Goal: Information Seeking & Learning: Learn about a topic

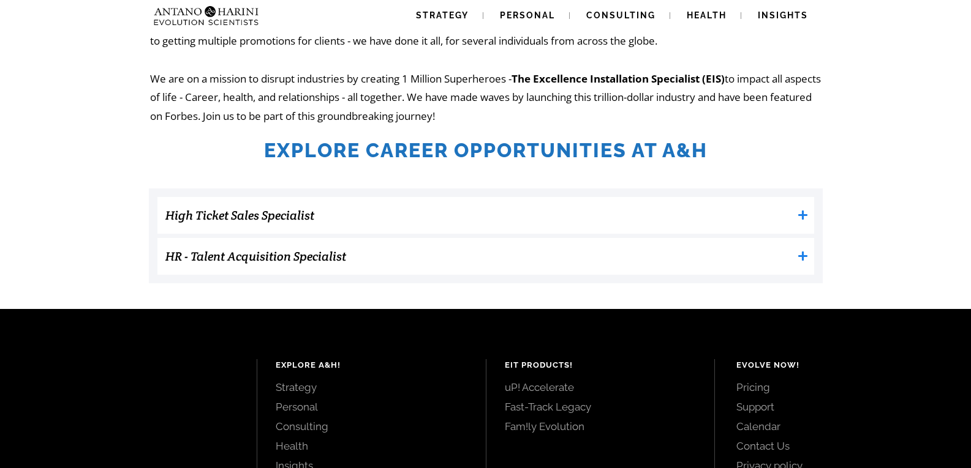
scroll to position [309, 0]
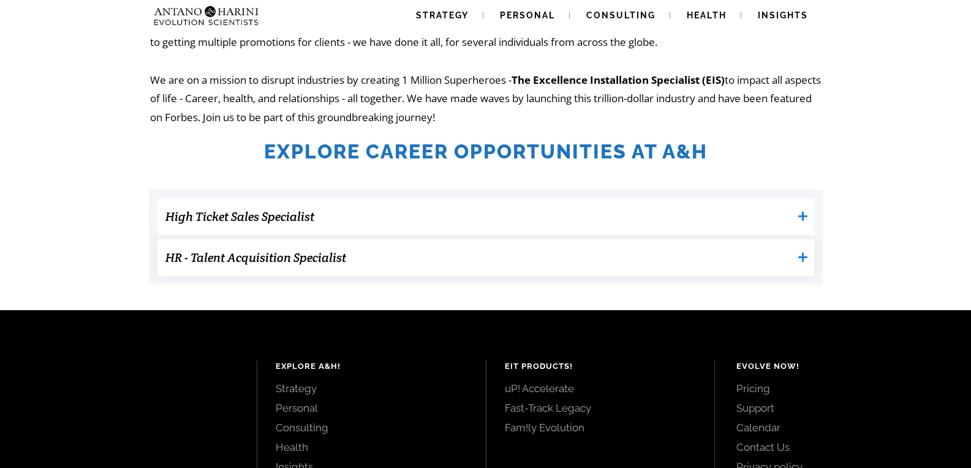
click at [311, 257] on h3 "HR - Talent Acquisition Specialist" at bounding box center [478, 258] width 627 height 24
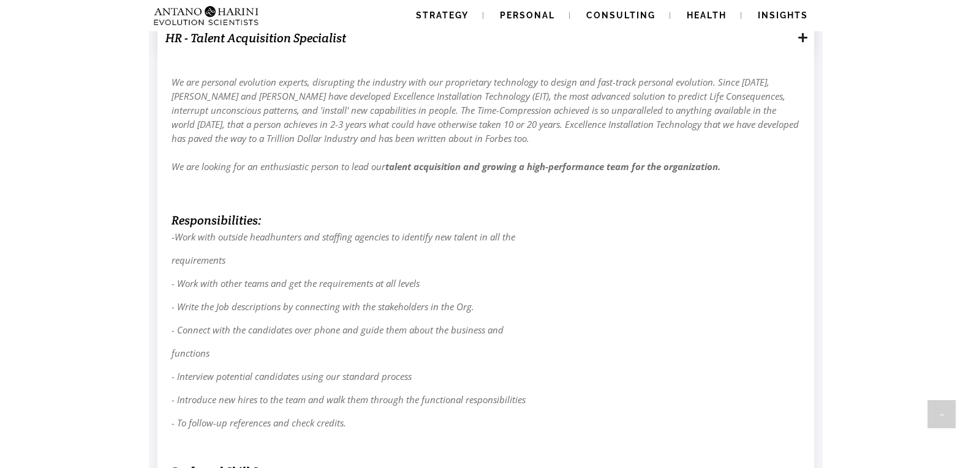
scroll to position [530, 0]
drag, startPoint x: 173, startPoint y: 305, endPoint x: 523, endPoint y: 309, distance: 350.3
click at [523, 309] on p "- Write the Job descriptions by connecting with the stakeholders in the Org." at bounding box center [485, 306] width 628 height 14
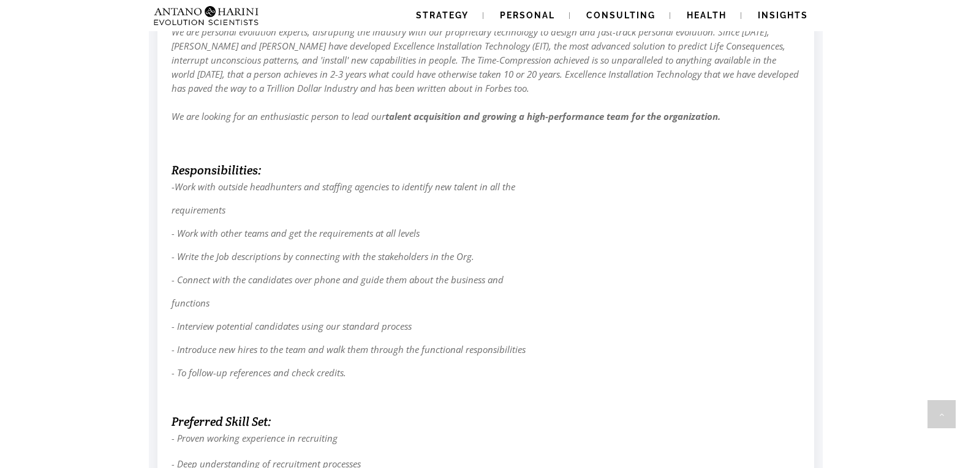
scroll to position [580, 0]
drag, startPoint x: 176, startPoint y: 320, endPoint x: 227, endPoint y: 325, distance: 50.5
click at [227, 325] on em "- Interview potential candidates using our standard process" at bounding box center [291, 326] width 240 height 12
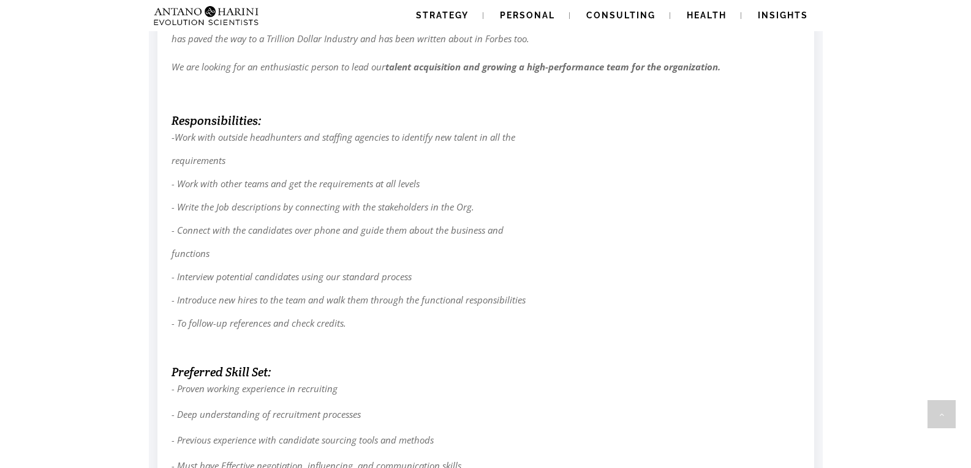
scroll to position [629, 0]
drag, startPoint x: 171, startPoint y: 299, endPoint x: 278, endPoint y: 298, distance: 107.2
click at [278, 298] on em "- Introduce new hires to the team and walk them through the functional responsi…" at bounding box center [348, 299] width 354 height 12
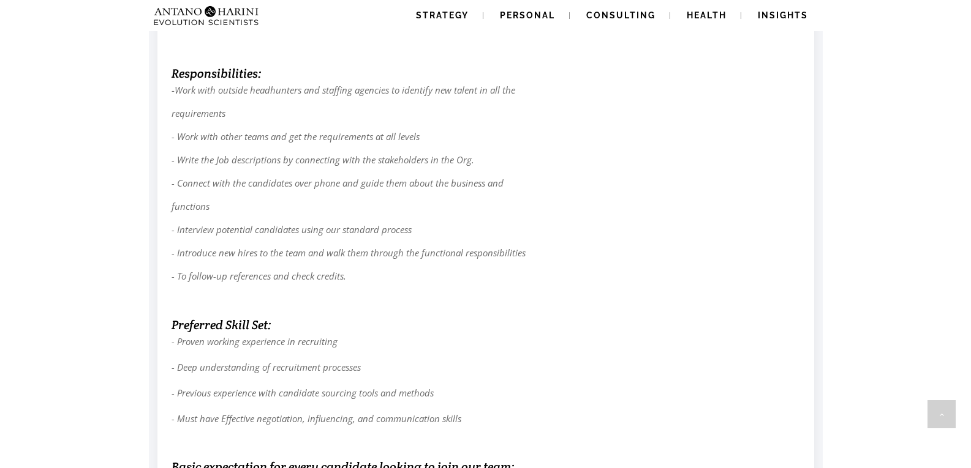
scroll to position [680, 0]
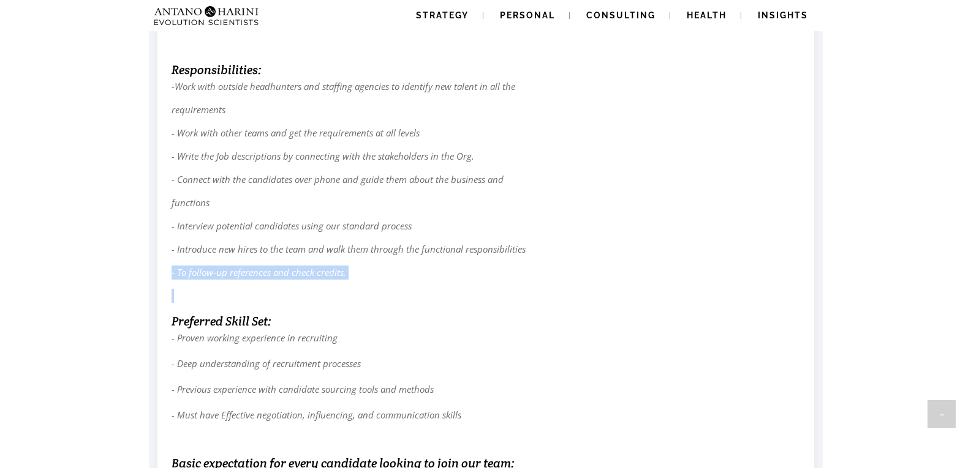
drag, startPoint x: 171, startPoint y: 271, endPoint x: 300, endPoint y: 281, distance: 129.0
click at [300, 281] on div "We are personal evolution experts, disrupting the industry with our proprietary…" at bounding box center [485, 271] width 629 height 695
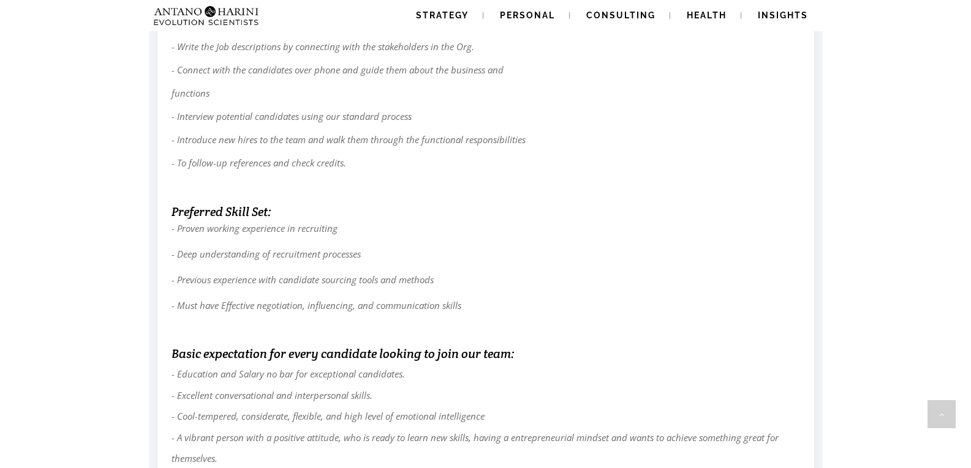
scroll to position [790, 0]
drag, startPoint x: 184, startPoint y: 258, endPoint x: 200, endPoint y: 260, distance: 16.0
click at [200, 260] on p "- Proven working experience in recruiting - Deep understanding of recruitment p…" at bounding box center [485, 267] width 628 height 90
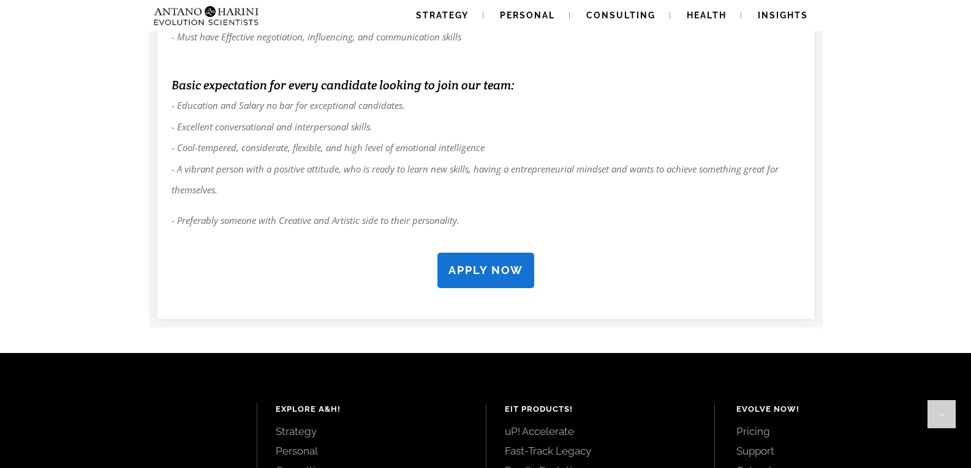
scroll to position [1060, 0]
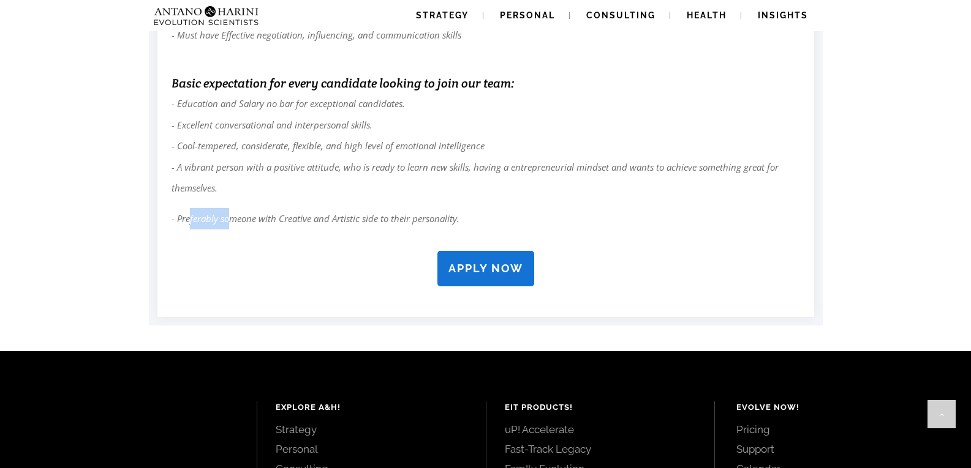
drag, startPoint x: 190, startPoint y: 218, endPoint x: 227, endPoint y: 220, distance: 37.4
click at [227, 220] on em "- Preferably someone with Creative and Artistic side to their personality." at bounding box center [315, 218] width 288 height 12
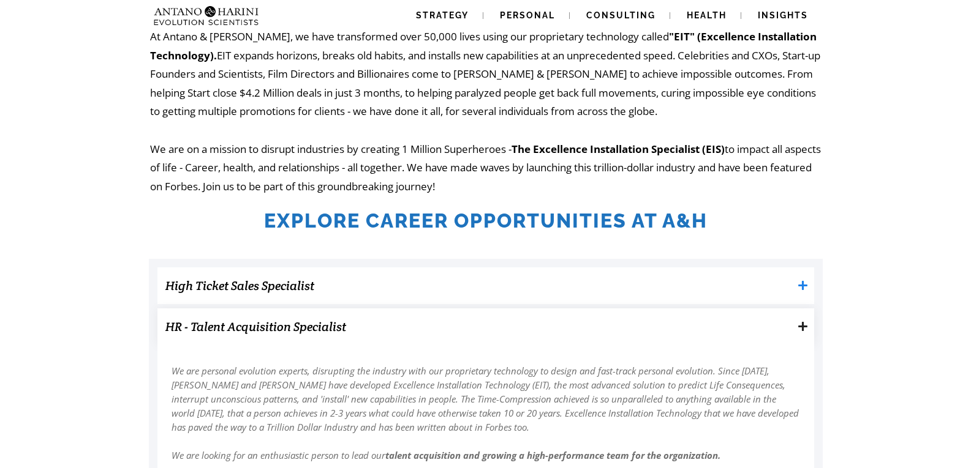
scroll to position [239, 0]
click at [543, 15] on span "Personal" at bounding box center [527, 15] width 55 height 10
click at [539, 15] on span "Personal" at bounding box center [527, 15] width 55 height 10
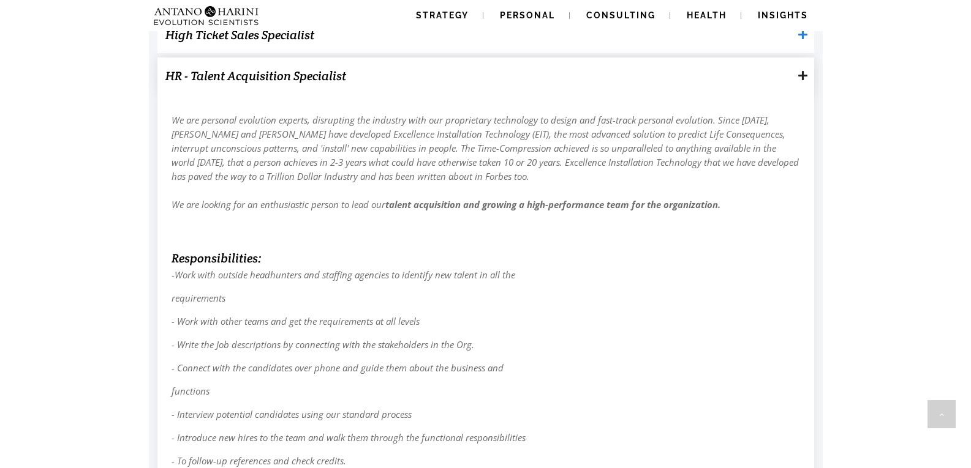
scroll to position [490, 0]
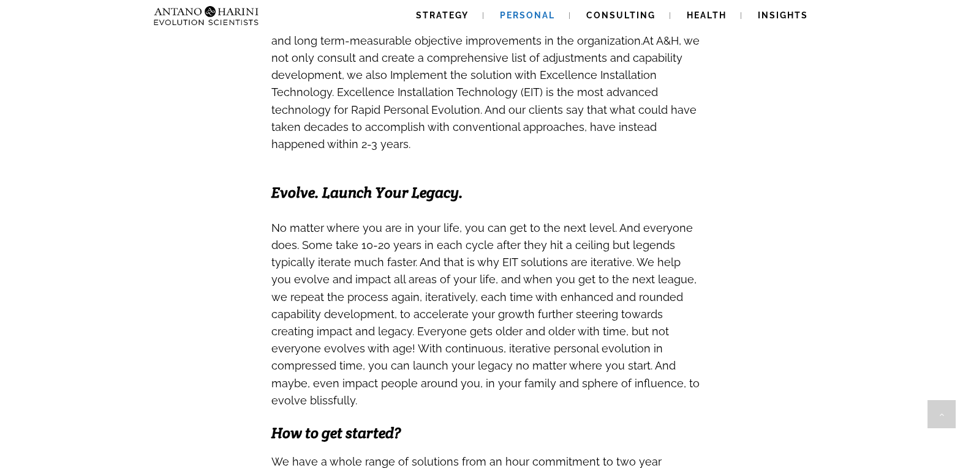
scroll to position [822, 0]
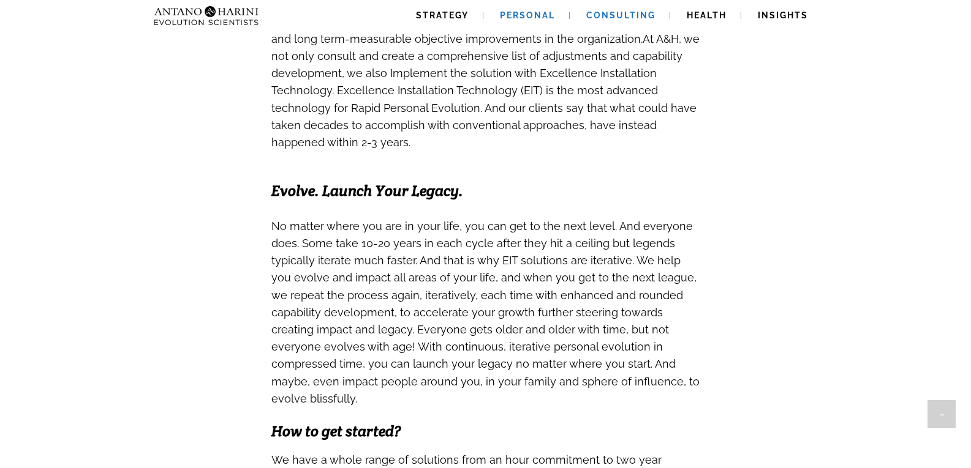
click at [631, 17] on span "Consulting" at bounding box center [620, 15] width 69 height 10
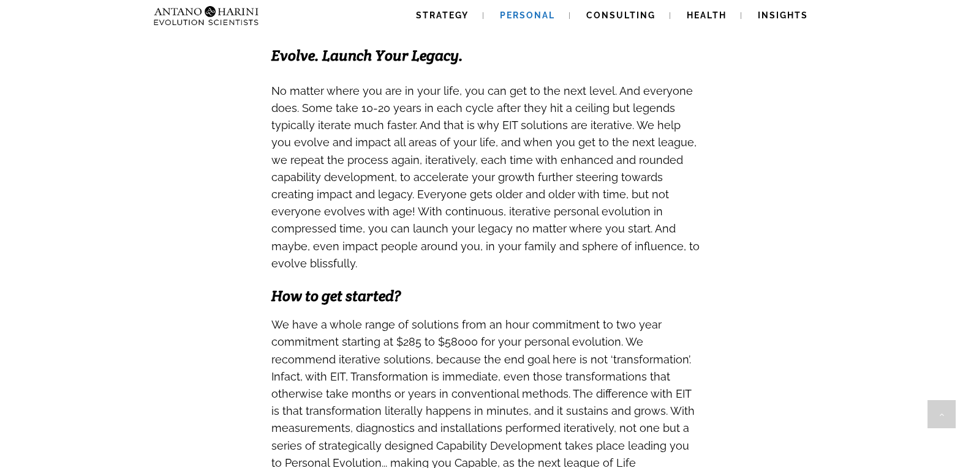
scroll to position [953, 0]
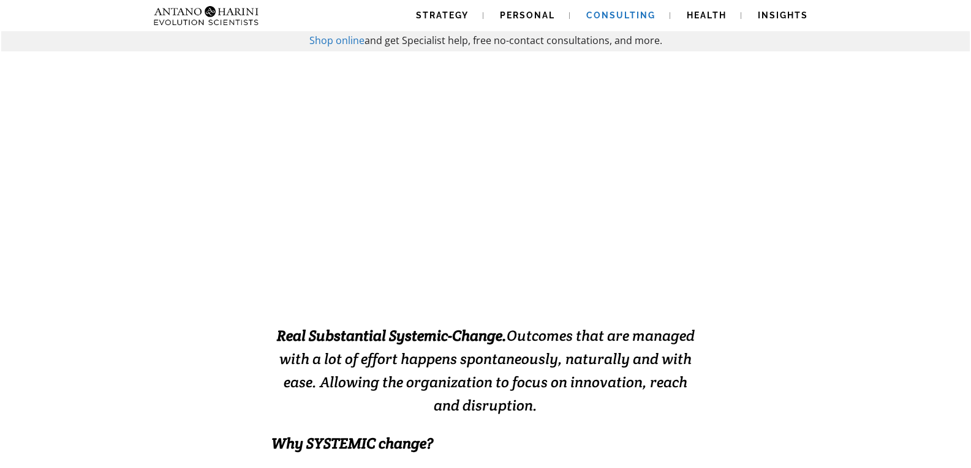
scroll to position [47, 0]
